Goal: Task Accomplishment & Management: Use online tool/utility

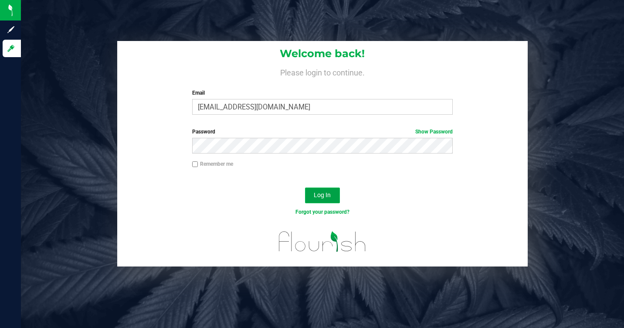
click at [321, 200] on button "Log In" at bounding box center [322, 195] width 35 height 16
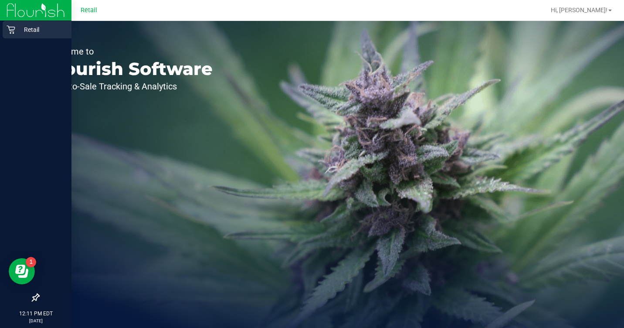
click at [31, 30] on p "Retail" at bounding box center [41, 29] width 52 height 10
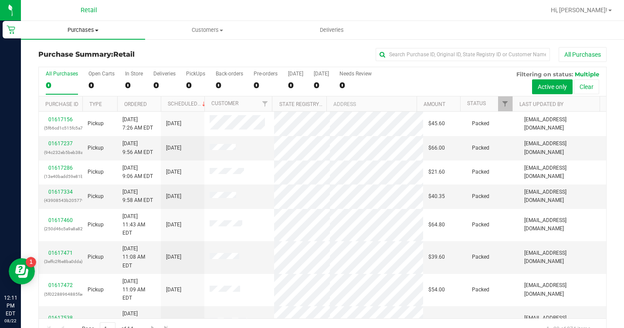
click at [81, 34] on uib-tab-heading "Purchases Summary of purchases Fulfillment All purchases" at bounding box center [83, 30] width 124 height 18
click at [58, 69] on li "All purchases" at bounding box center [83, 73] width 124 height 10
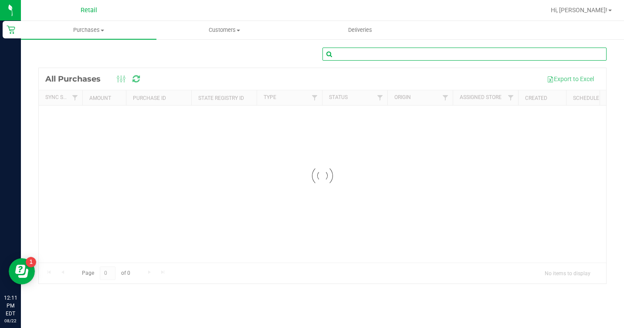
click at [396, 56] on input "text" at bounding box center [464, 53] width 284 height 13
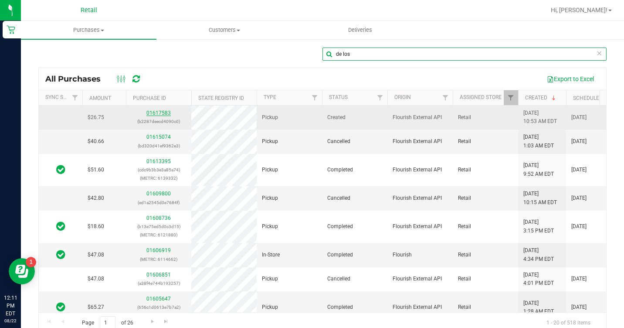
type input "de los"
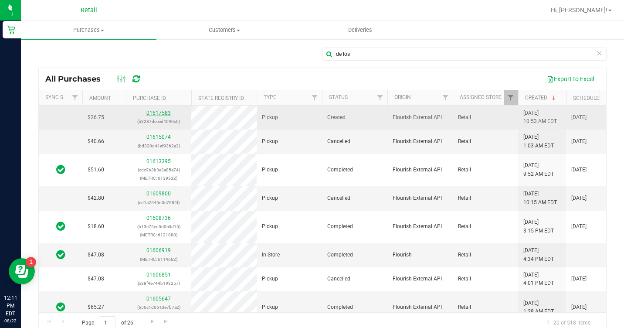
click at [165, 113] on link "01617583" at bounding box center [158, 113] width 24 height 6
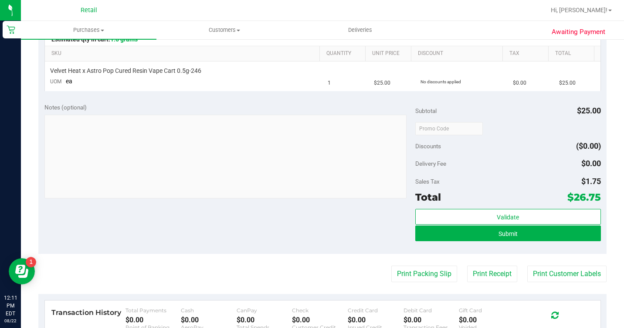
scroll to position [174, 0]
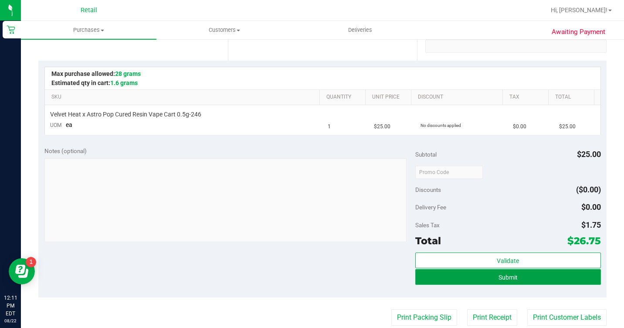
click at [446, 272] on button "Submit" at bounding box center [508, 277] width 186 height 16
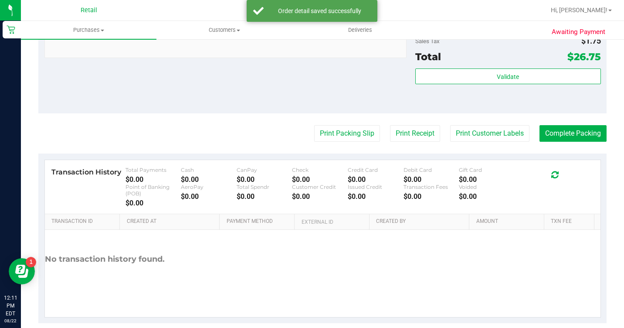
scroll to position [392, 0]
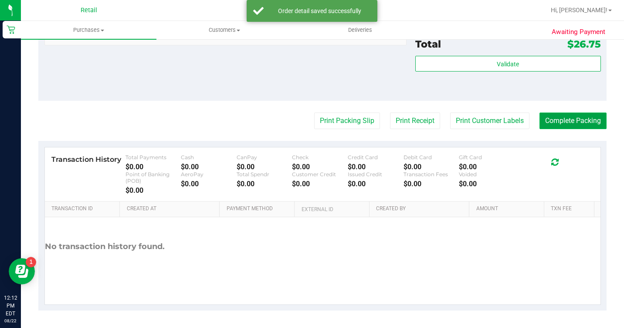
click at [596, 129] on button "Complete Packing" at bounding box center [572, 120] width 67 height 17
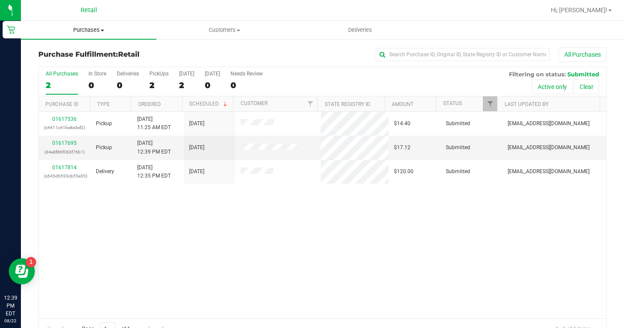
click at [89, 31] on span "Purchases" at bounding box center [88, 30] width 135 height 8
click at [62, 77] on span "All purchases" at bounding box center [52, 73] width 62 height 7
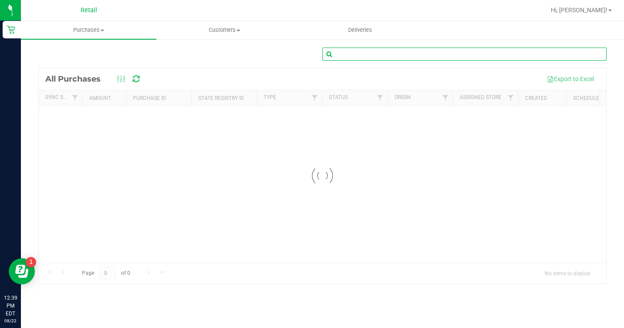
click at [403, 54] on input "text" at bounding box center [464, 53] width 284 height 13
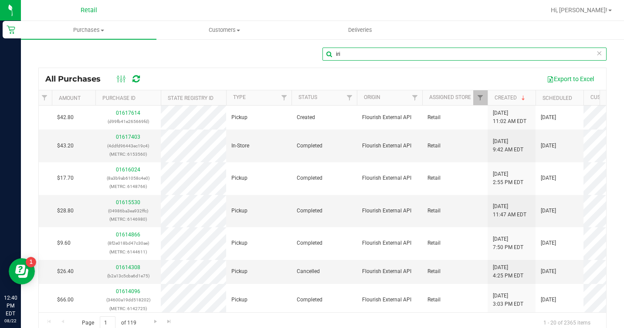
scroll to position [0, 14]
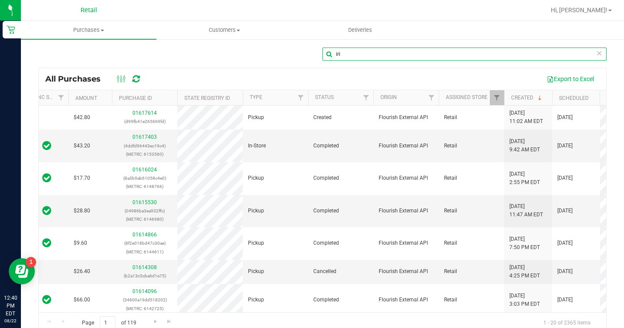
type input "iri"
